Goal: Information Seeking & Learning: Learn about a topic

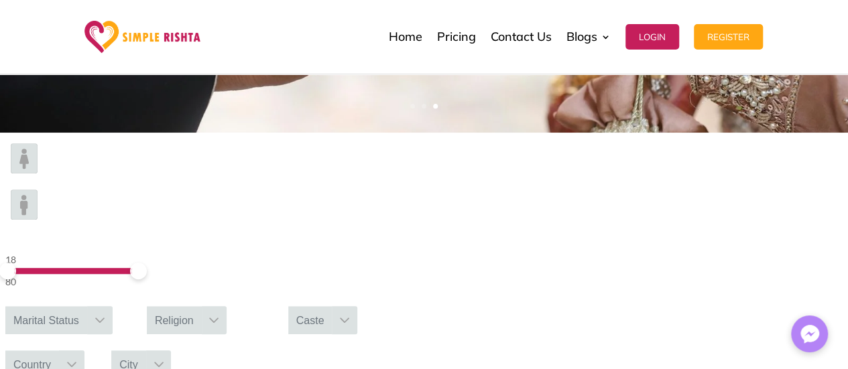
scroll to position [407, 0]
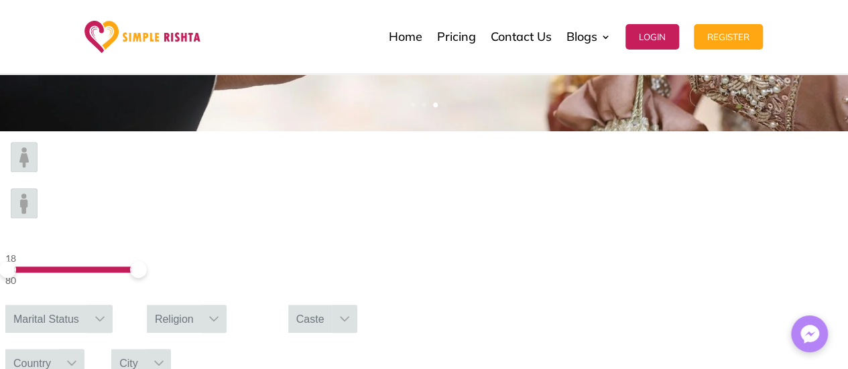
click at [146, 349] on div "City" at bounding box center [128, 363] width 35 height 28
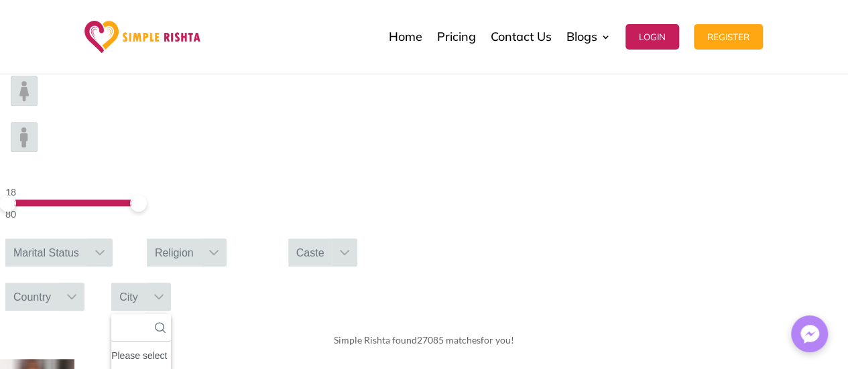
scroll to position [477, 0]
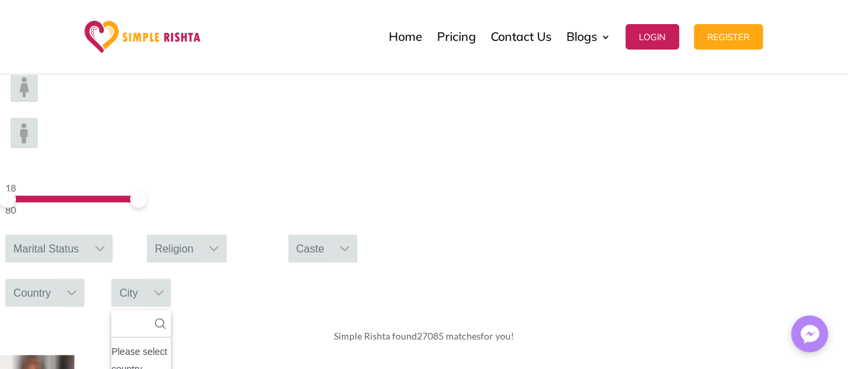
click at [171, 343] on div "Please select country" at bounding box center [141, 360] width 60 height 35
click at [682, 155] on div "18 80 Marital Status Religion [GEOGRAPHIC_DATA] No results found Please select …" at bounding box center [424, 189] width 848 height 257
click at [146, 279] on div "City" at bounding box center [128, 293] width 35 height 28
click at [811, 151] on div "18 80 Marital Status Religion [GEOGRAPHIC_DATA] No results found Please select …" at bounding box center [424, 189] width 848 height 257
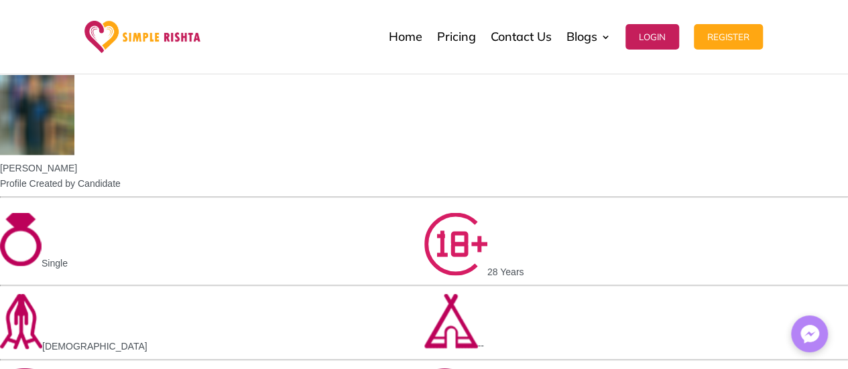
scroll to position [1225, 0]
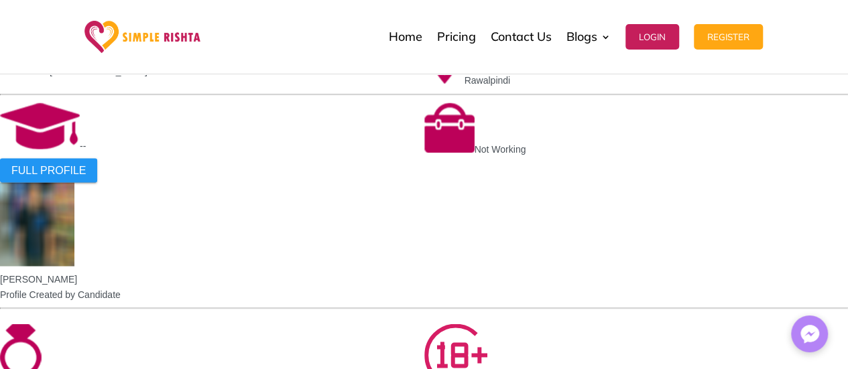
scroll to position [1115, 0]
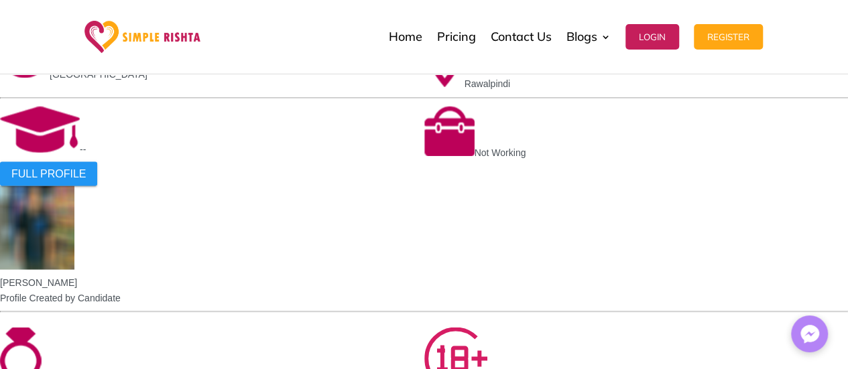
scroll to position [1117, 0]
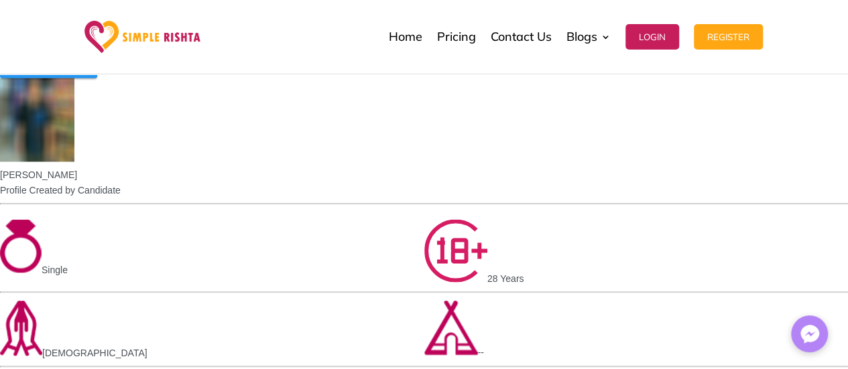
scroll to position [1218, 0]
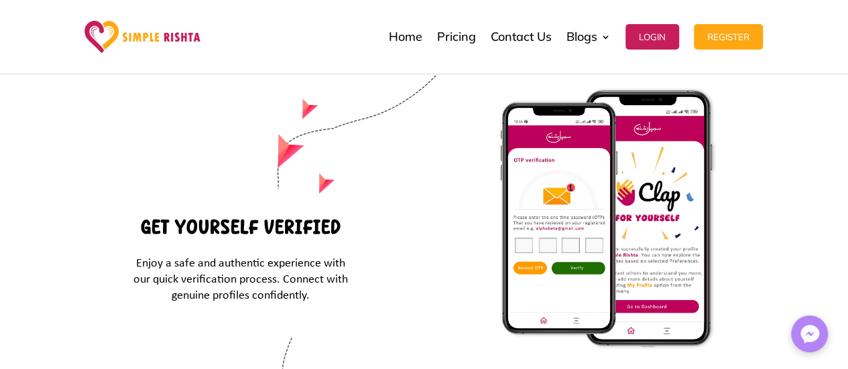
scroll to position [4846, 0]
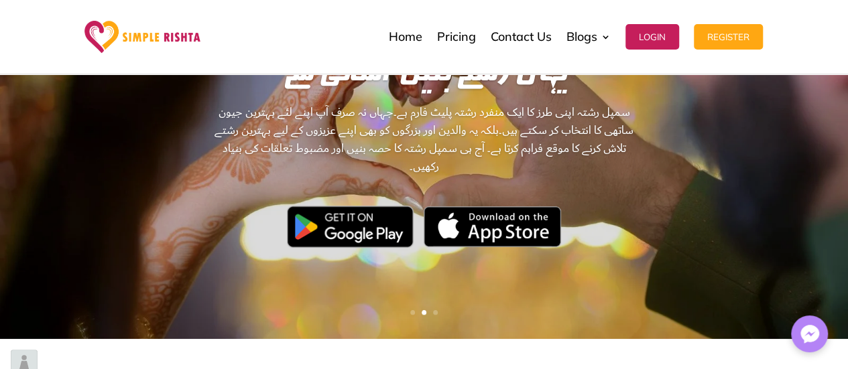
scroll to position [197, 0]
